Goal: Information Seeking & Learning: Find specific page/section

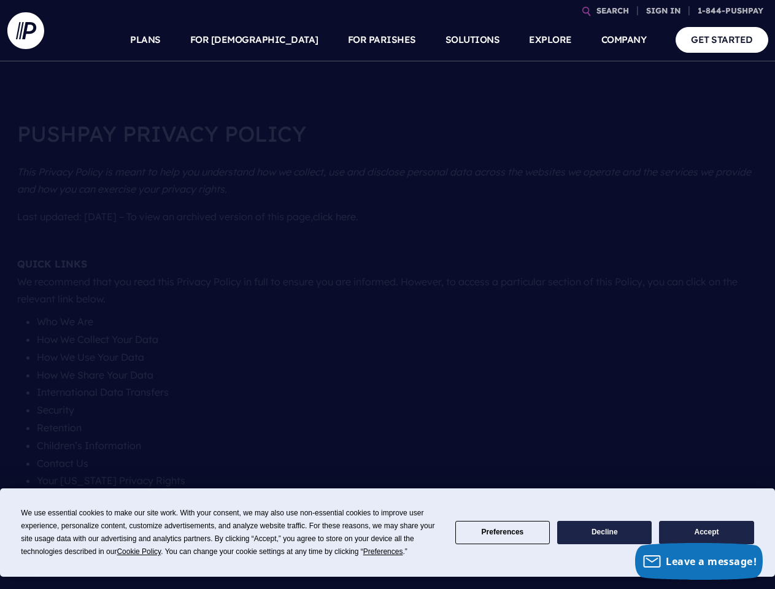
click at [387, 295] on section at bounding box center [387, 294] width 775 height 589
click at [141, 552] on span "Cookie Policy" at bounding box center [139, 552] width 44 height 9
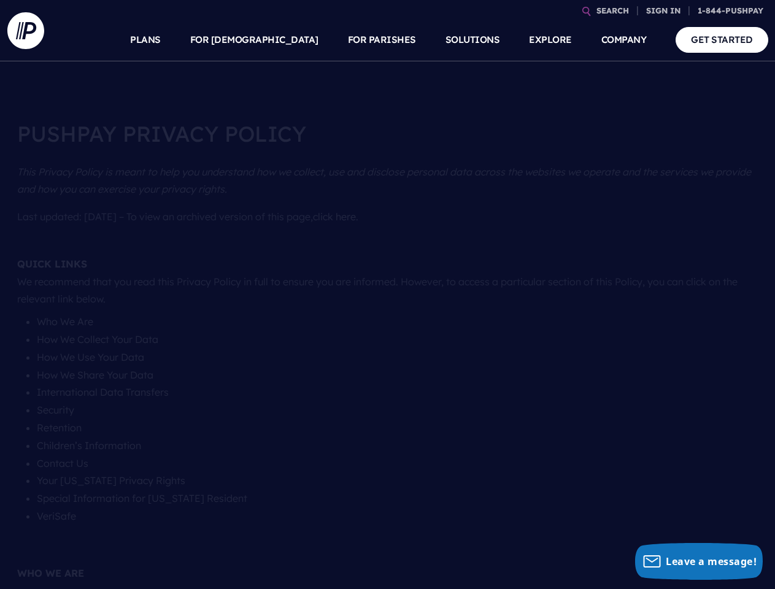
click at [613, 10] on link "SEARCH" at bounding box center [613, 10] width 42 height 21
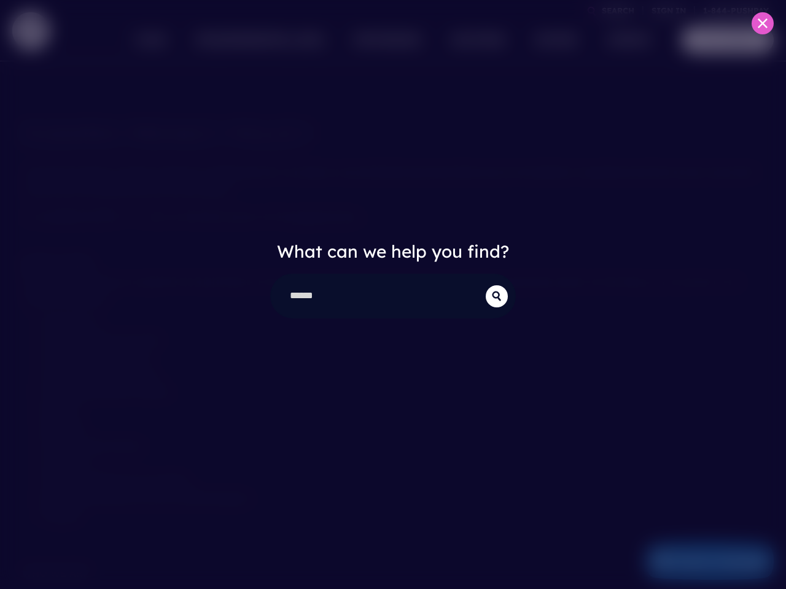
click at [664, 10] on div "What can we help you find?" at bounding box center [393, 294] width 786 height 589
click at [284, 40] on div "What can we help you find?" at bounding box center [393, 294] width 786 height 589
click at [382, 40] on div "What can we help you find?" at bounding box center [393, 294] width 786 height 589
